Goal: Information Seeking & Learning: Stay updated

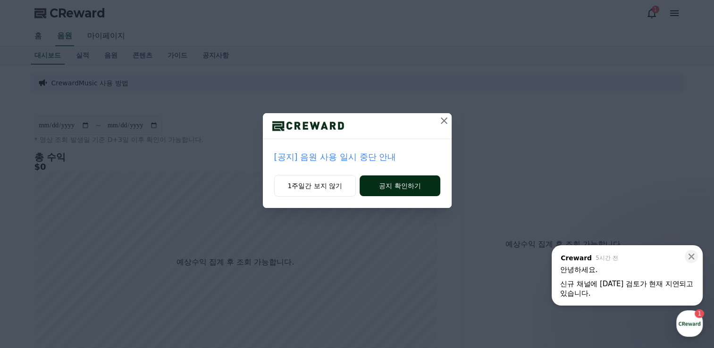
click at [407, 184] on button "공지 확인하기" at bounding box center [400, 186] width 80 height 21
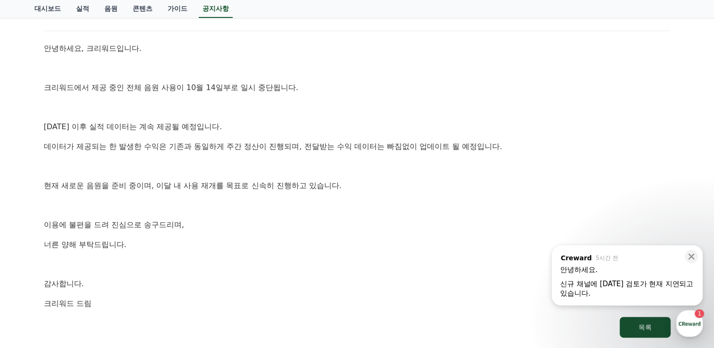
scroll to position [122, 0]
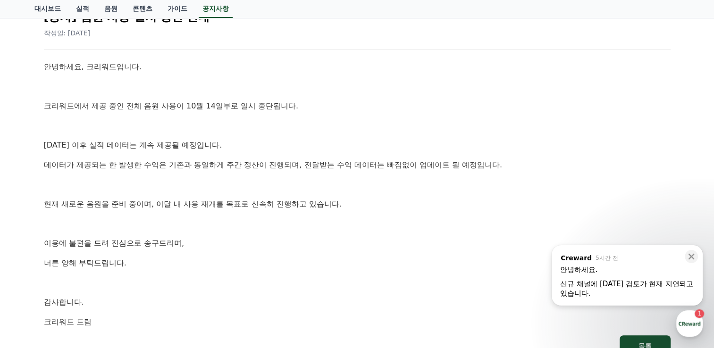
click at [600, 280] on div "신규 채널에 [DATE] 검토가 현재 지연되고 있습니다. ​" at bounding box center [627, 288] width 134 height 19
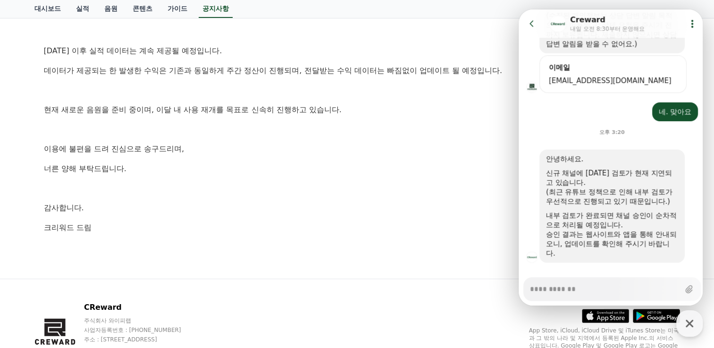
scroll to position [282, 0]
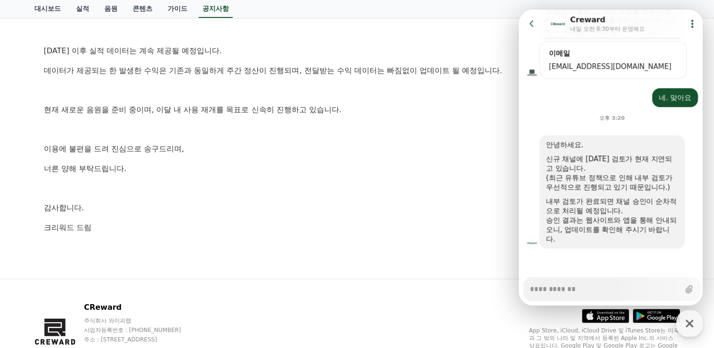
type textarea "*"
drag, startPoint x: 550, startPoint y: 177, endPoint x: 673, endPoint y: 185, distance: 123.0
click at [673, 185] on div "(최근 유튜브 정책으로 인해 내부 검토가 우선적으로 진행되고 있기 때문입니다.)" at bounding box center [612, 182] width 132 height 19
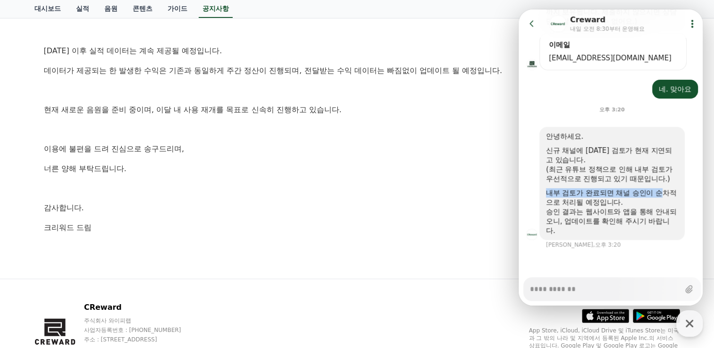
drag, startPoint x: 673, startPoint y: 185, endPoint x: 663, endPoint y: 188, distance: 10.3
click at [663, 188] on div "안녕하세요. 신규 채널에 [DATE] 검토가 현재 지연되고 있습니다. (최근 유튜브 정책으로 인해 내부 검토가 우선적으로 진행되고 있기 때문입…" at bounding box center [612, 184] width 132 height 104
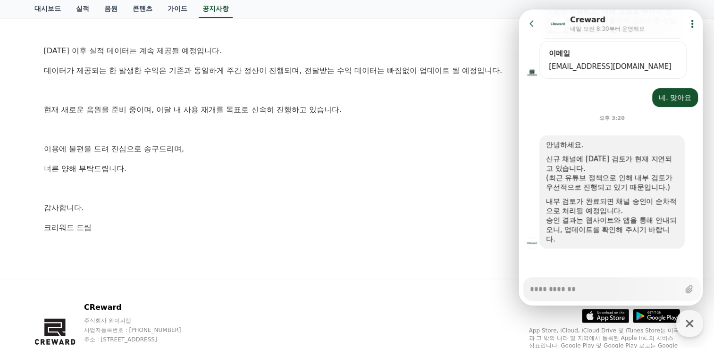
drag, startPoint x: 663, startPoint y: 188, endPoint x: 605, endPoint y: 192, distance: 58.2
click at [605, 192] on div "(최근 유튜브 정책으로 인해 내부 검토가 우선적으로 진행되고 있기 때문입니다.)" at bounding box center [612, 182] width 132 height 19
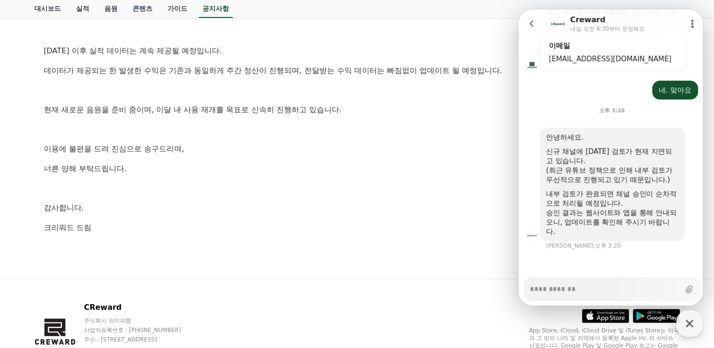
scroll to position [290, 0]
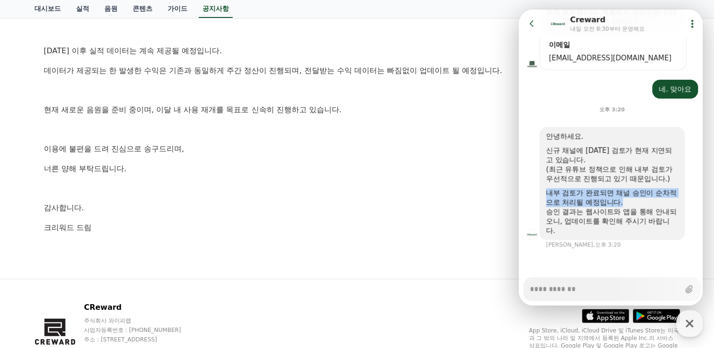
drag, startPoint x: 547, startPoint y: 194, endPoint x: 669, endPoint y: 203, distance: 122.6
click at [669, 203] on div "내부 검토가 완료되면 채널 승인이 순차적으로 처리될 예정입니다." at bounding box center [612, 197] width 132 height 19
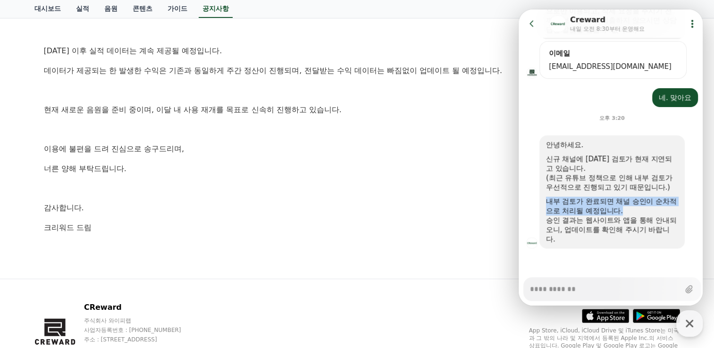
drag, startPoint x: 669, startPoint y: 203, endPoint x: 633, endPoint y: 206, distance: 35.5
click at [633, 206] on div "내부 검토가 완료되면 채널 승인이 순차적으로 처리될 예정입니다." at bounding box center [612, 206] width 132 height 19
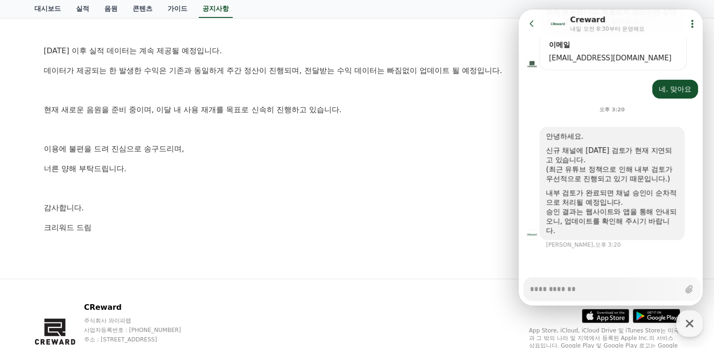
click at [633, 209] on div "승인 결과는 웹사이트와 앱을 통해 안내되오니, 업데이트를 확인해 주시기 바랍니다." at bounding box center [612, 221] width 132 height 28
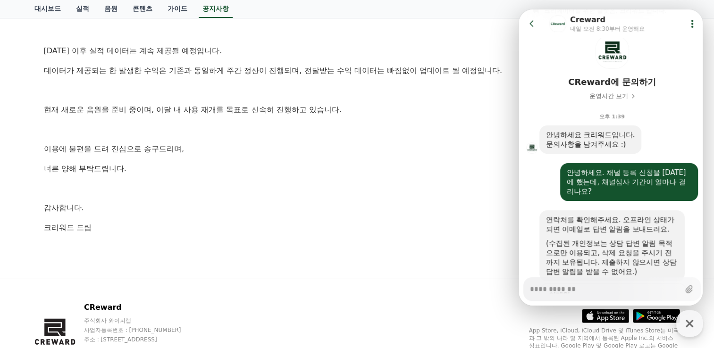
scroll to position [0, 0]
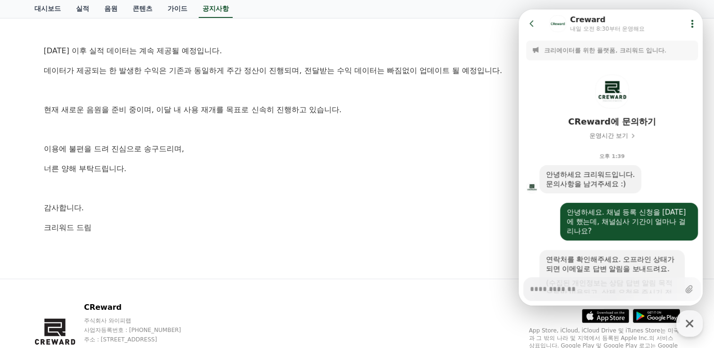
click at [534, 23] on icon at bounding box center [531, 23] width 9 height 9
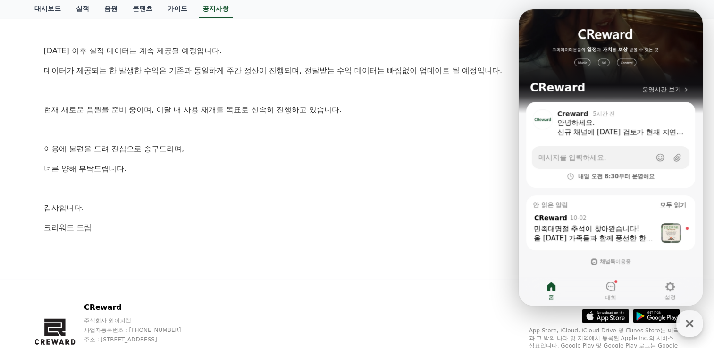
click at [689, 328] on icon "button" at bounding box center [689, 323] width 17 height 17
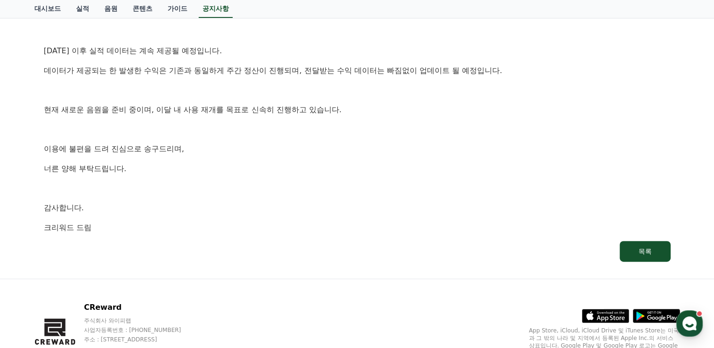
click at [325, 206] on p "감사합니다." at bounding box center [357, 208] width 627 height 12
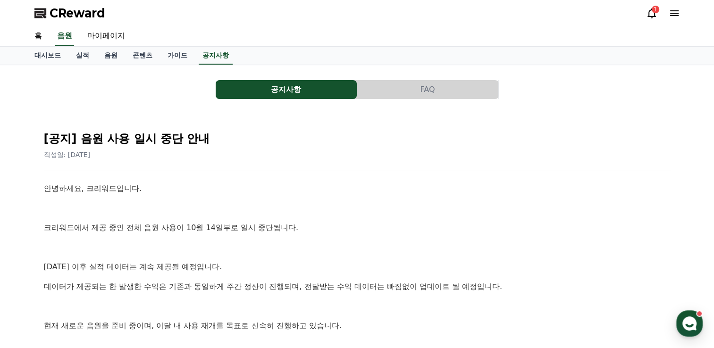
click at [645, 13] on div "CReward 1" at bounding box center [357, 13] width 661 height 26
click at [651, 16] on icon at bounding box center [652, 13] width 8 height 10
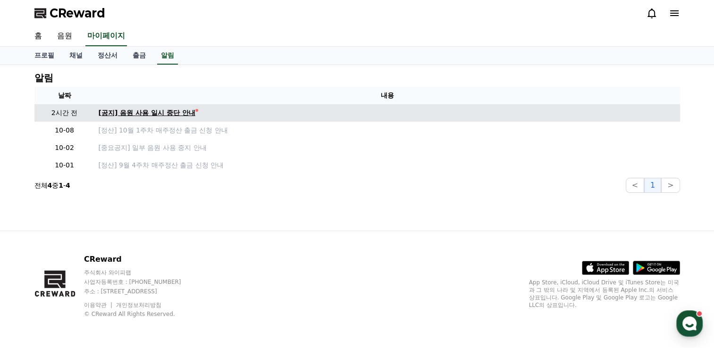
click at [187, 114] on div "[공지] 음원 사용 일시 중단 안내" at bounding box center [147, 113] width 97 height 10
